Goal: Task Accomplishment & Management: Use online tool/utility

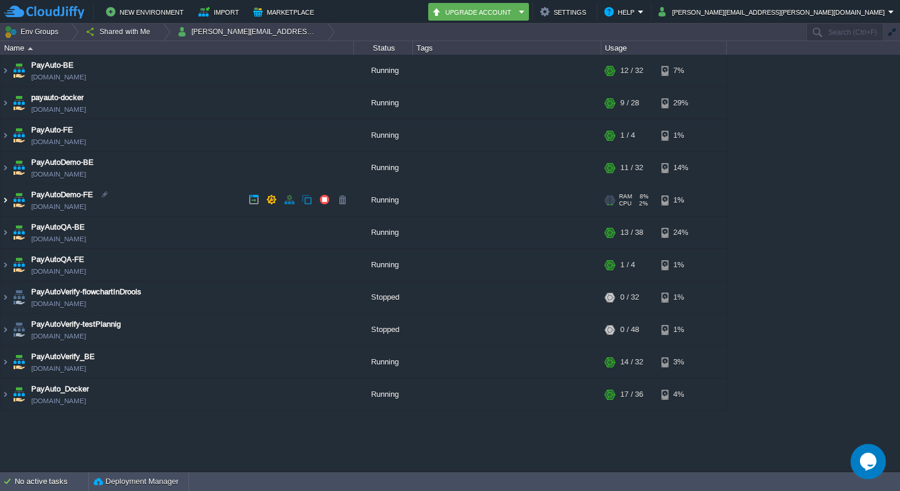
click at [4, 203] on img at bounding box center [5, 200] width 9 height 32
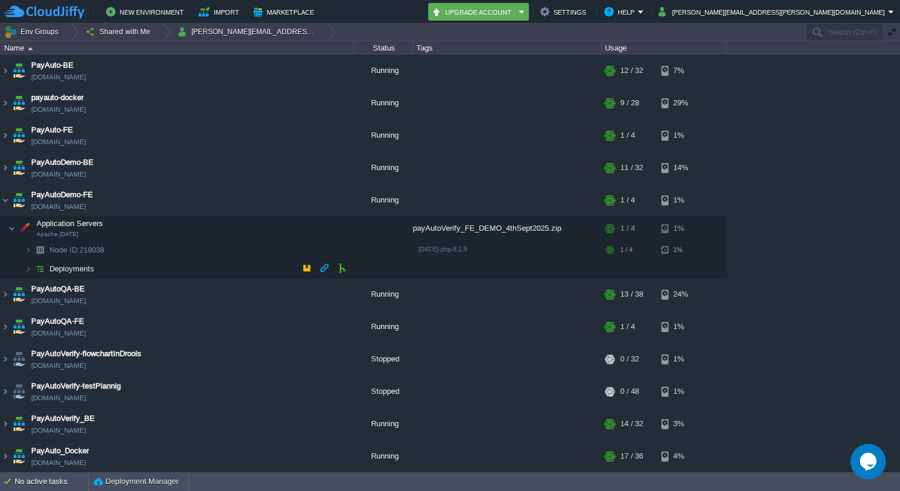
click at [21, 273] on td "Deployments" at bounding box center [178, 269] width 354 height 19
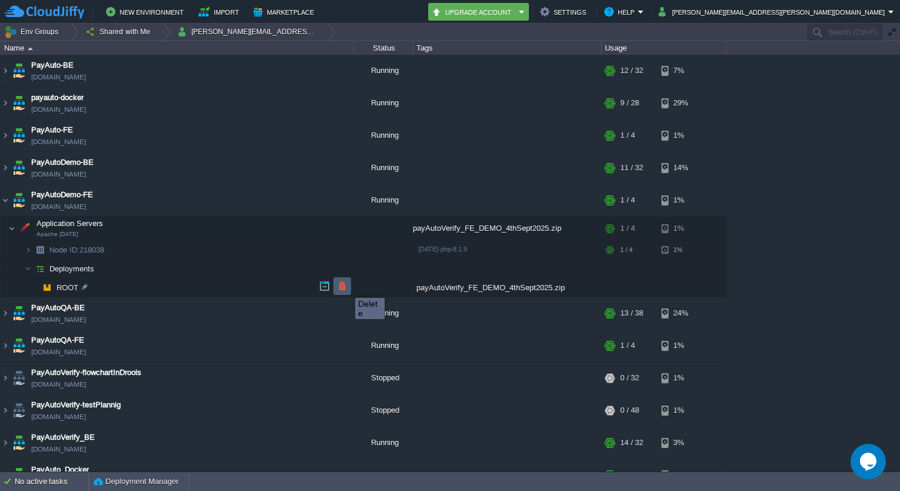
click at [346, 288] on button "button" at bounding box center [342, 286] width 11 height 11
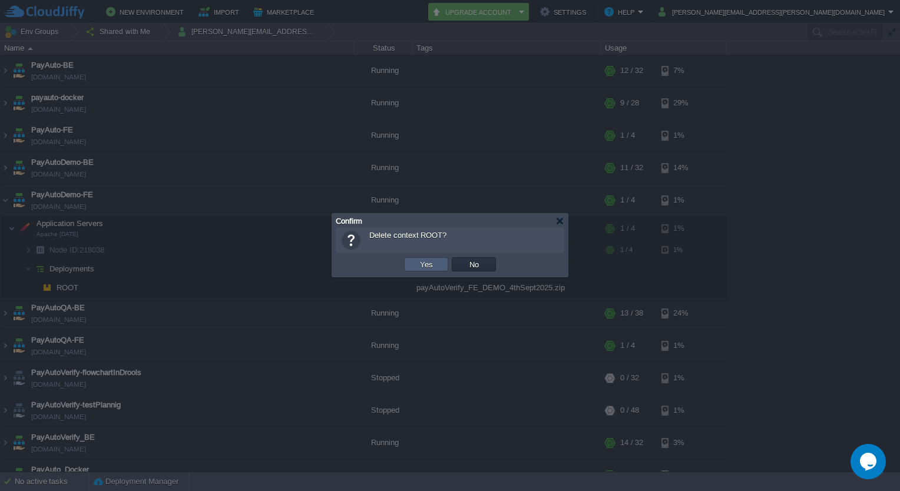
click at [436, 267] on td "Yes" at bounding box center [426, 264] width 44 height 14
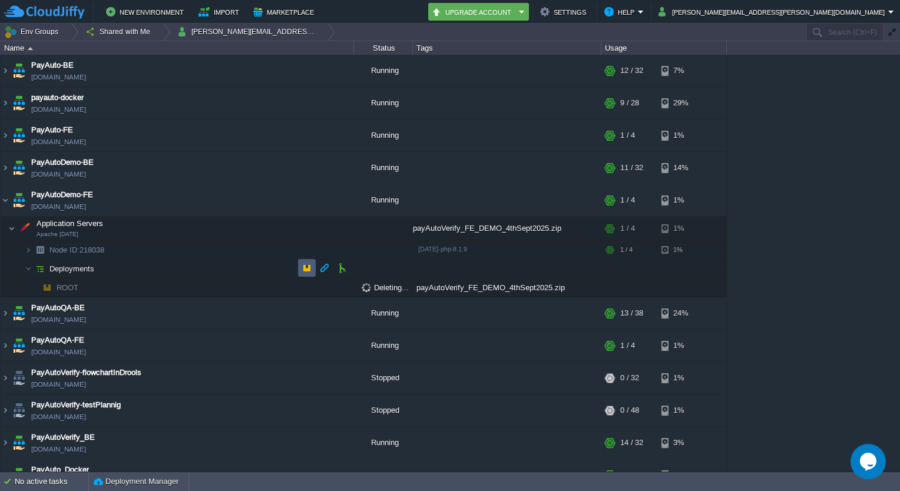
click at [300, 265] on td at bounding box center [307, 268] width 18 height 18
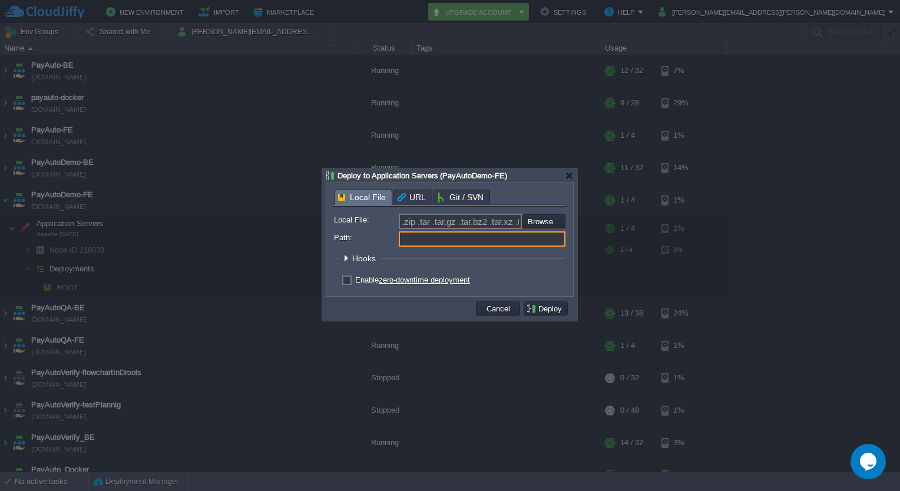
click at [473, 240] on input "Path:" at bounding box center [482, 239] width 167 height 15
type input "ROOT"
click at [541, 220] on input "file" at bounding box center [491, 221] width 149 height 14
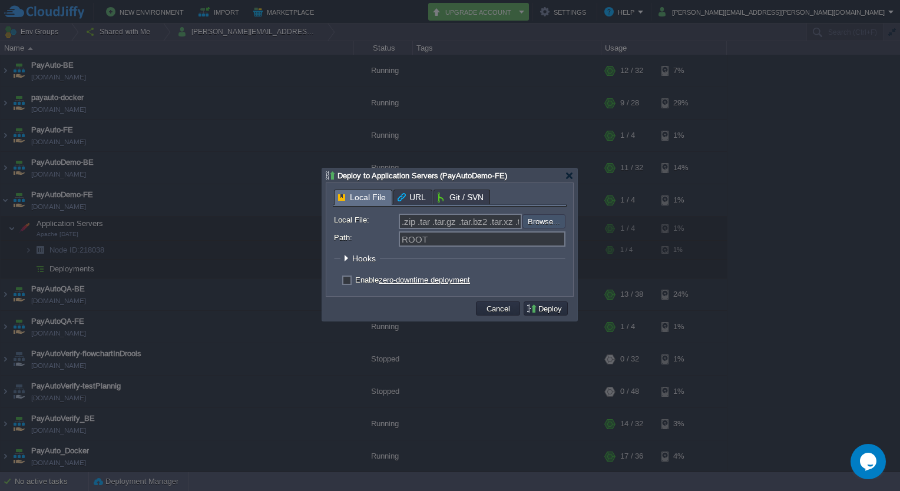
click at [552, 218] on input "file" at bounding box center [491, 221] width 149 height 14
type input "C:\fakepath\build.zip"
type input "build.zip"
click at [441, 243] on input "Path:" at bounding box center [482, 239] width 167 height 15
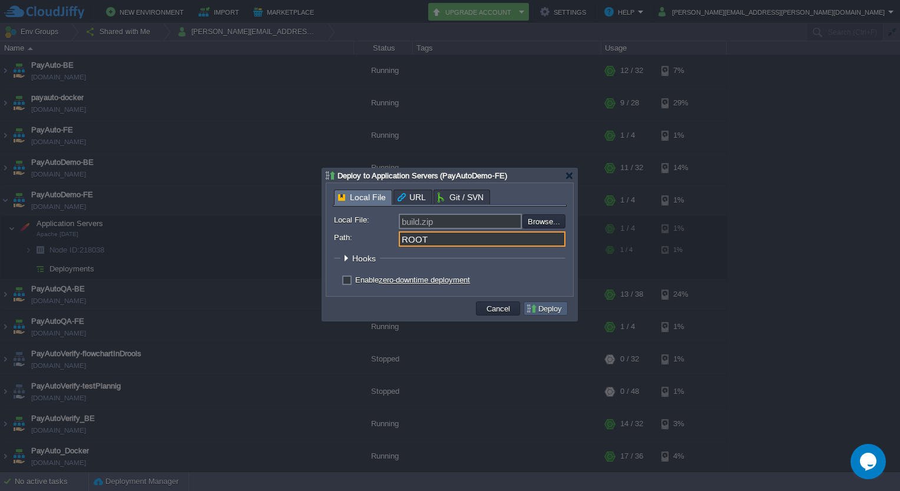
type input "ROOT"
click at [554, 303] on td "Deploy" at bounding box center [546, 309] width 44 height 14
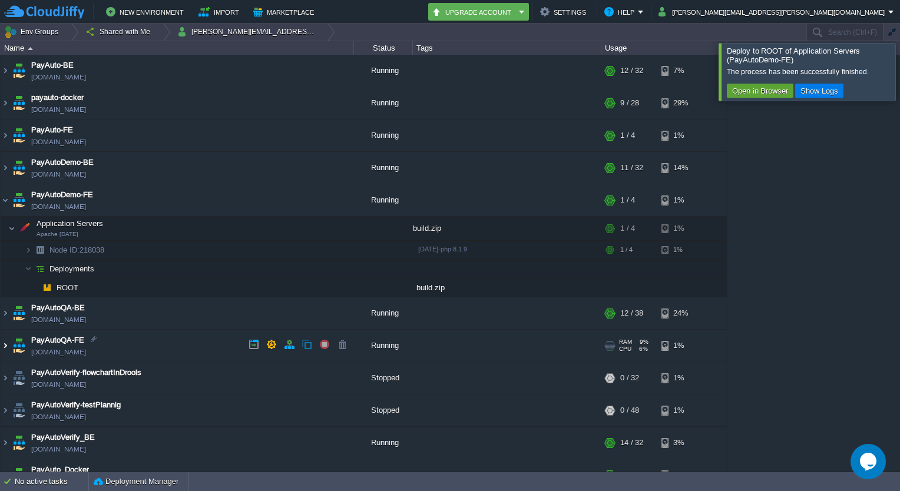
click at [2, 344] on img at bounding box center [5, 346] width 9 height 32
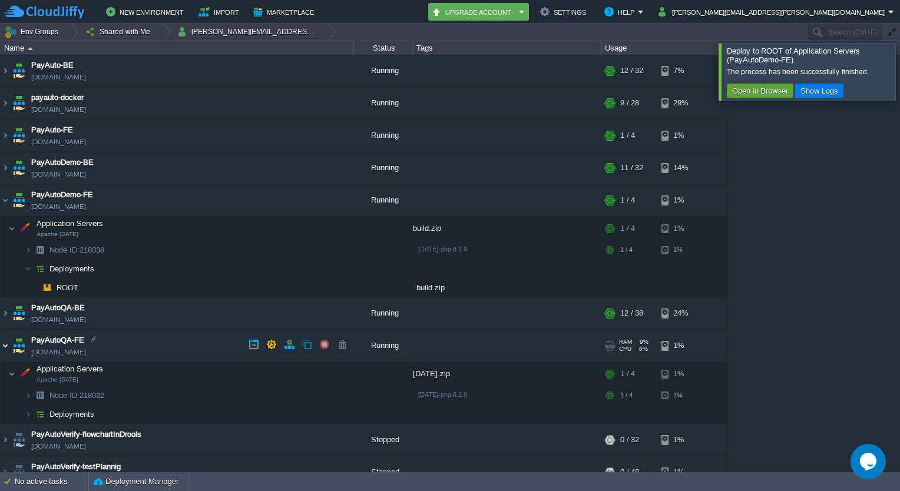
scroll to position [80, 0]
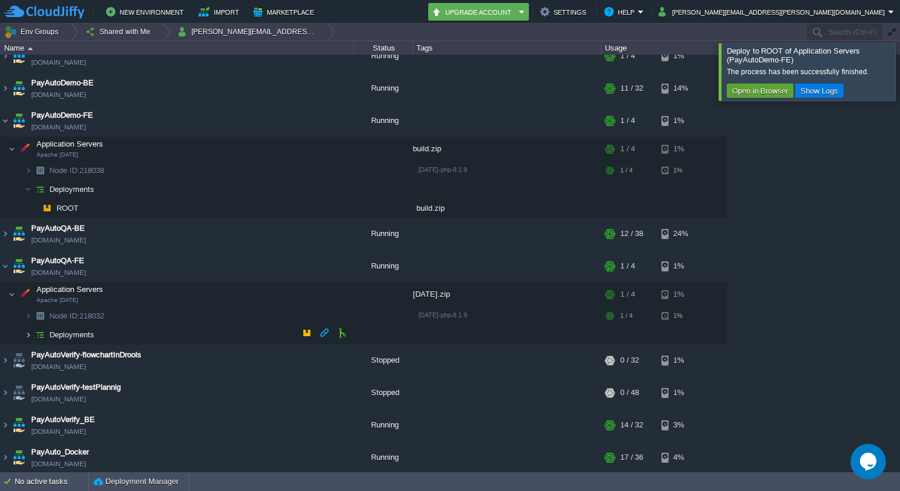
click at [27, 330] on img at bounding box center [28, 335] width 7 height 18
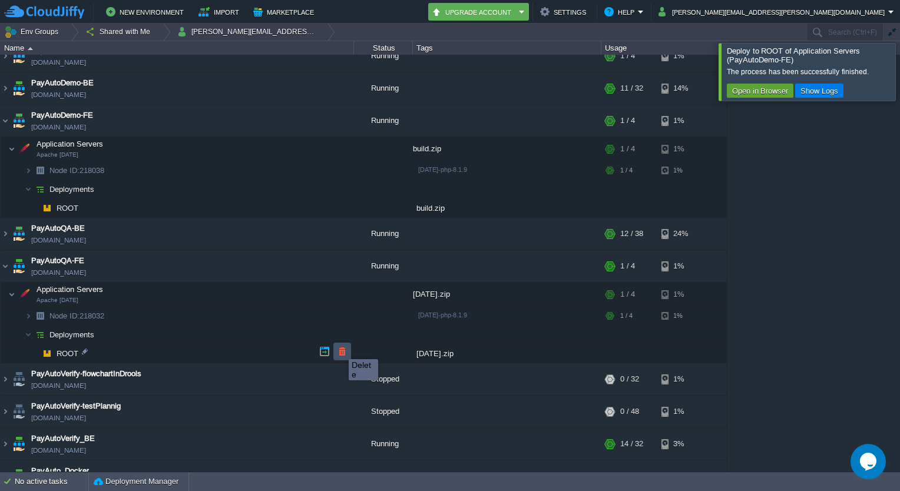
click at [340, 349] on button "button" at bounding box center [342, 351] width 11 height 11
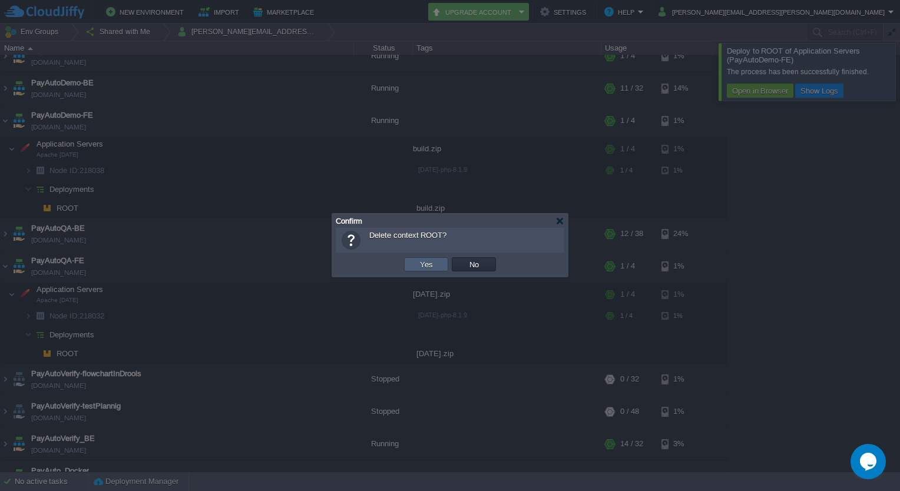
click at [427, 267] on button "Yes" at bounding box center [427, 264] width 20 height 11
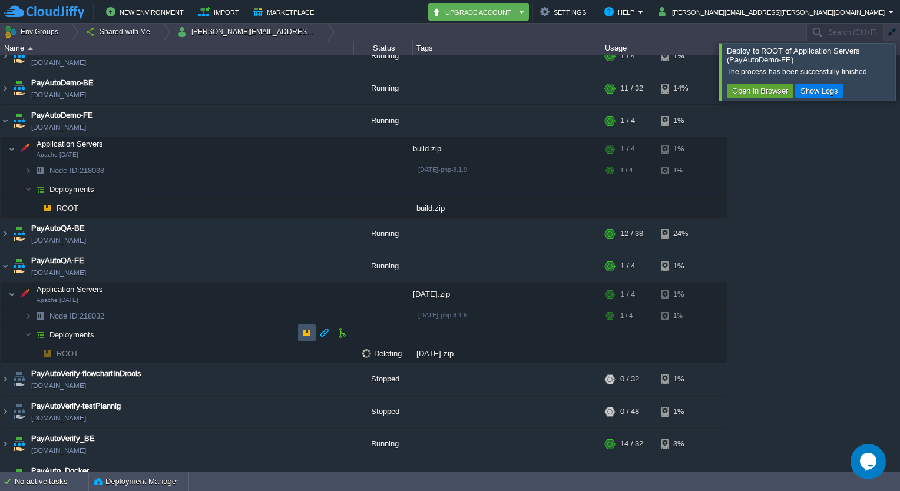
click at [304, 331] on button "button" at bounding box center [307, 333] width 11 height 11
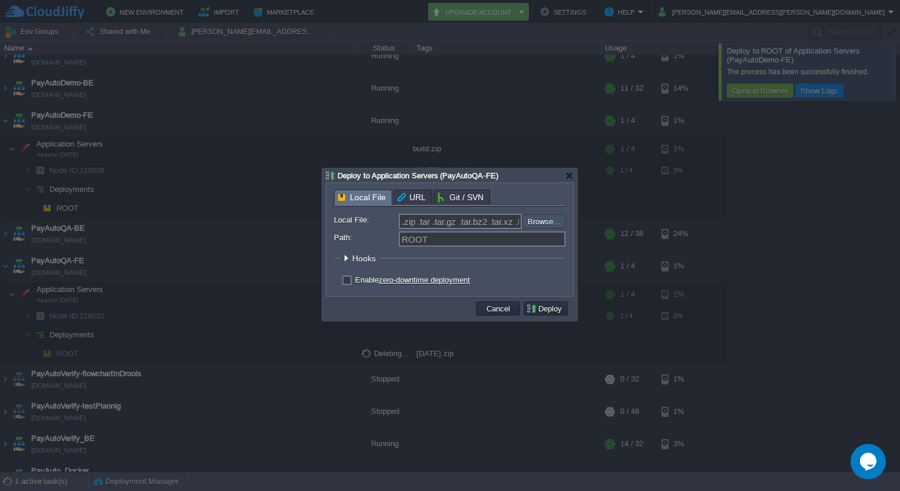
click at [544, 225] on input "file" at bounding box center [491, 221] width 149 height 14
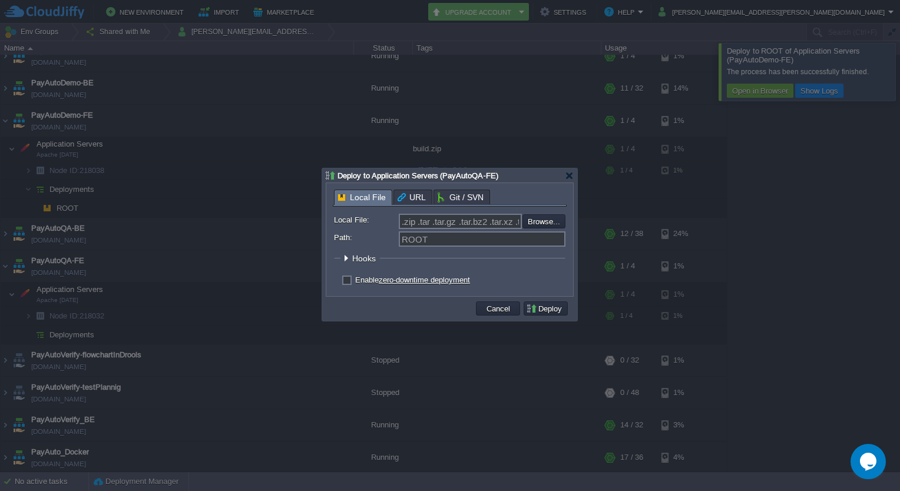
type input "C:\fakepath\build.zip"
type input "build.zip"
click at [471, 240] on input "Path:" at bounding box center [482, 239] width 167 height 15
type input "ROOT"
click at [544, 310] on button "Deploy" at bounding box center [545, 308] width 39 height 11
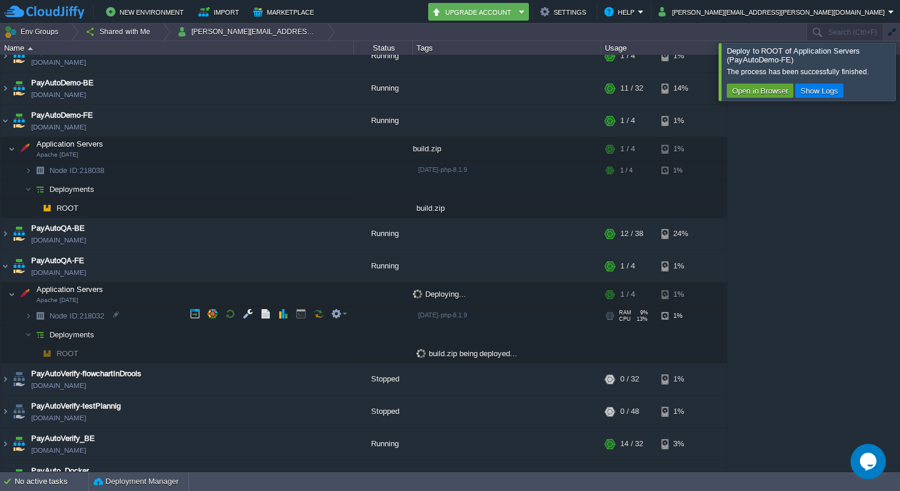
scroll to position [0, 0]
click at [775, 356] on div "PayAuto-BE [DOMAIN_NAME] Running + Add to Env Group RAM 34% CPU 1% 12 / 32 7% p…" at bounding box center [450, 263] width 900 height 417
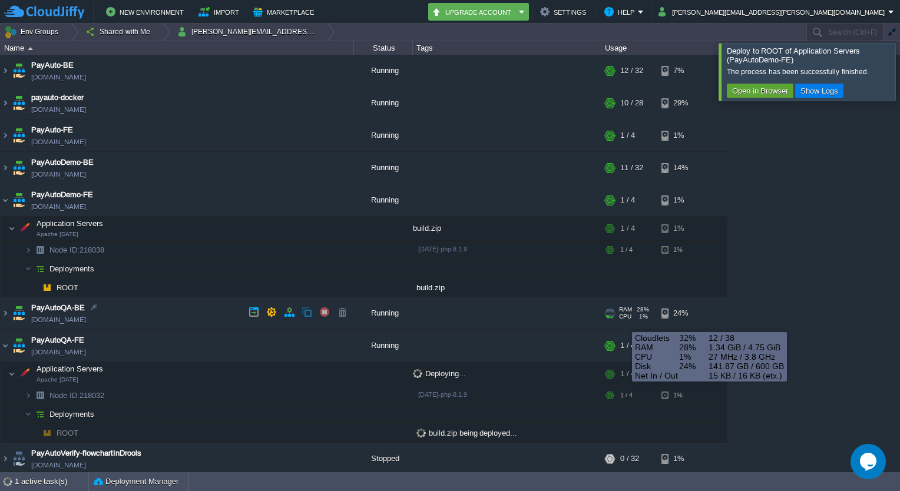
scroll to position [98, 0]
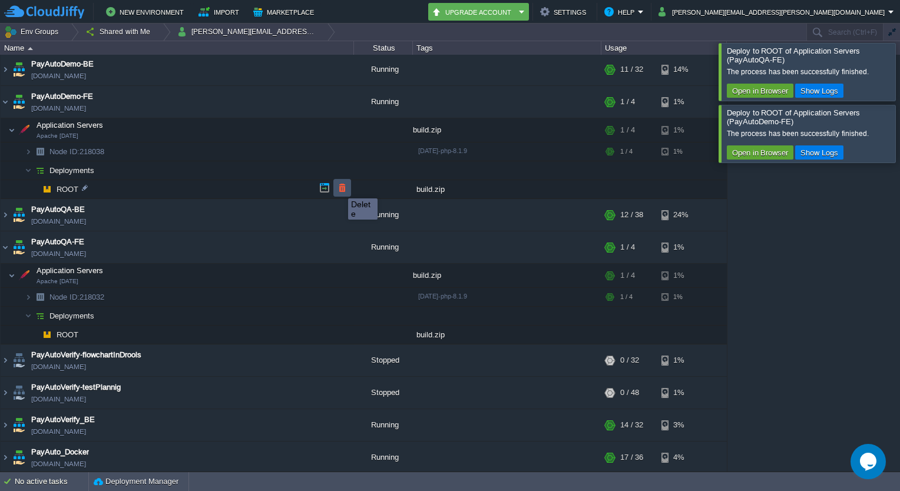
click at [339, 188] on button "button" at bounding box center [342, 188] width 11 height 11
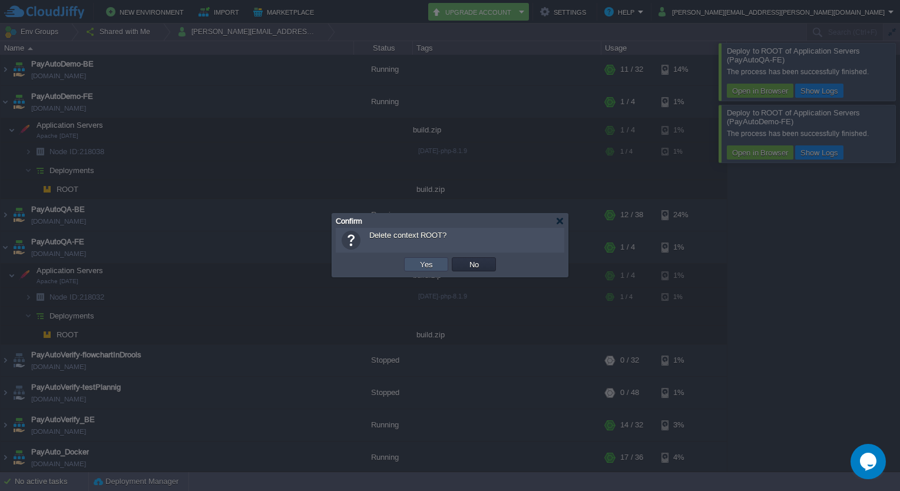
click at [430, 264] on button "Yes" at bounding box center [427, 264] width 20 height 11
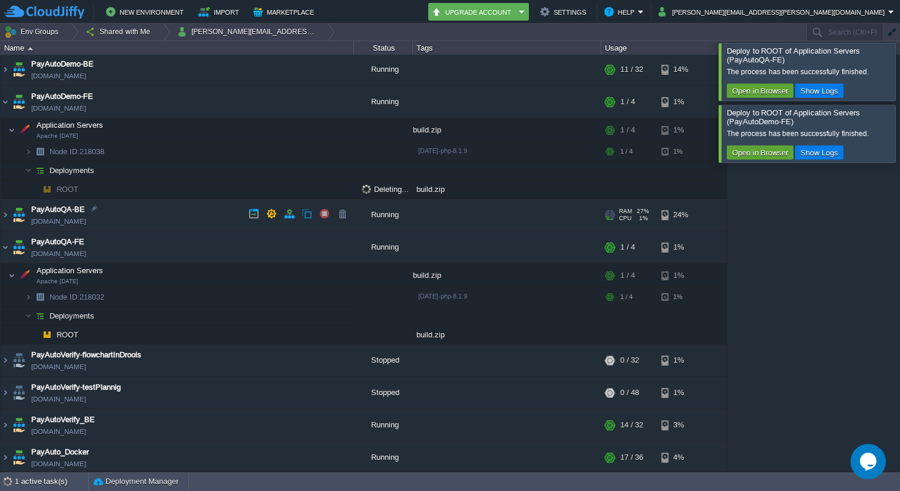
scroll to position [80, 0]
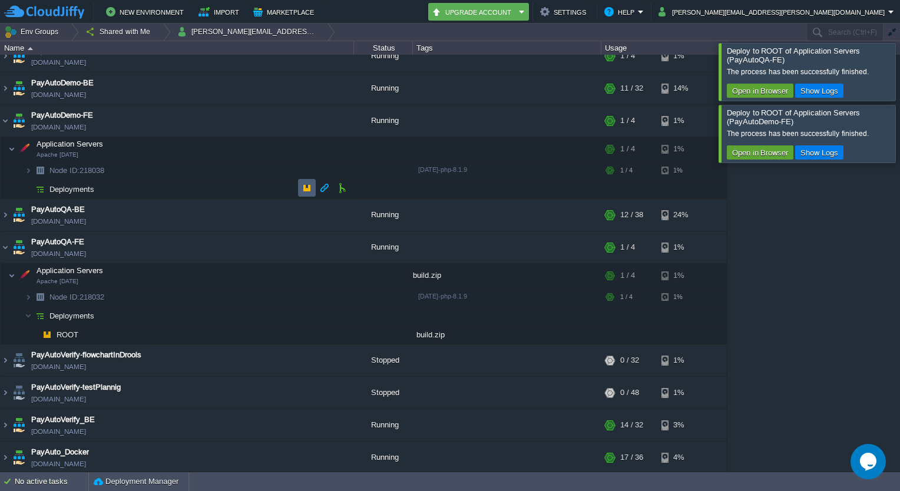
click at [299, 186] on td at bounding box center [307, 188] width 18 height 18
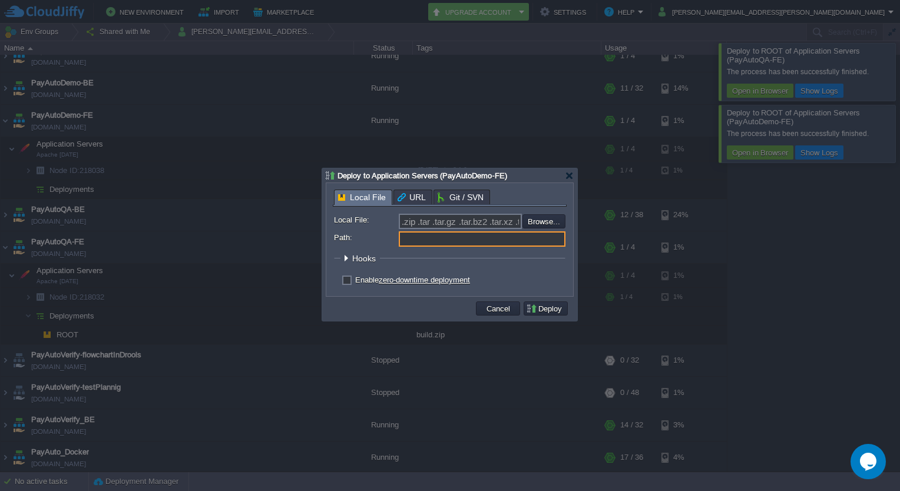
click at [443, 245] on input "Path:" at bounding box center [482, 239] width 167 height 15
type input "ROOT"
click at [540, 226] on input "file" at bounding box center [491, 221] width 149 height 14
type input "C:\fakepath\build.zip"
type input "build.zip"
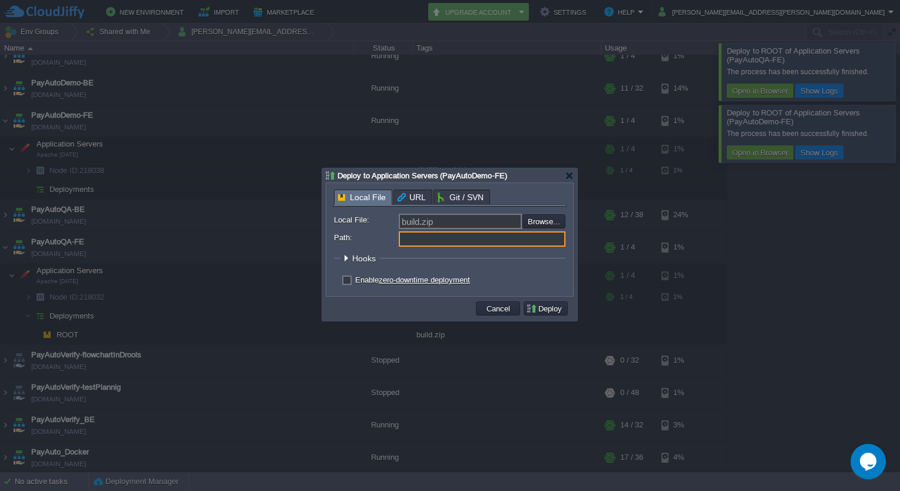
click at [422, 239] on input "Path:" at bounding box center [482, 239] width 167 height 15
type input "ROOT"
click at [547, 309] on button "Deploy" at bounding box center [545, 308] width 39 height 11
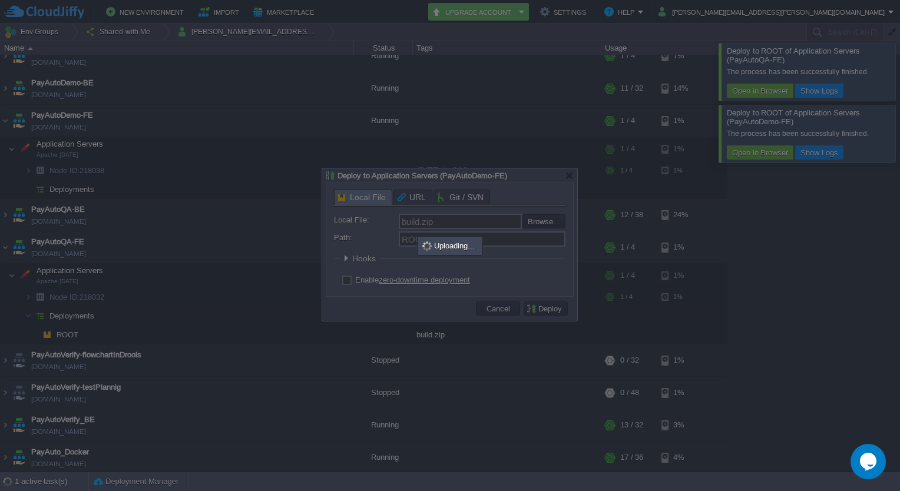
scroll to position [0, 0]
